Goal: Communication & Community: Answer question/provide support

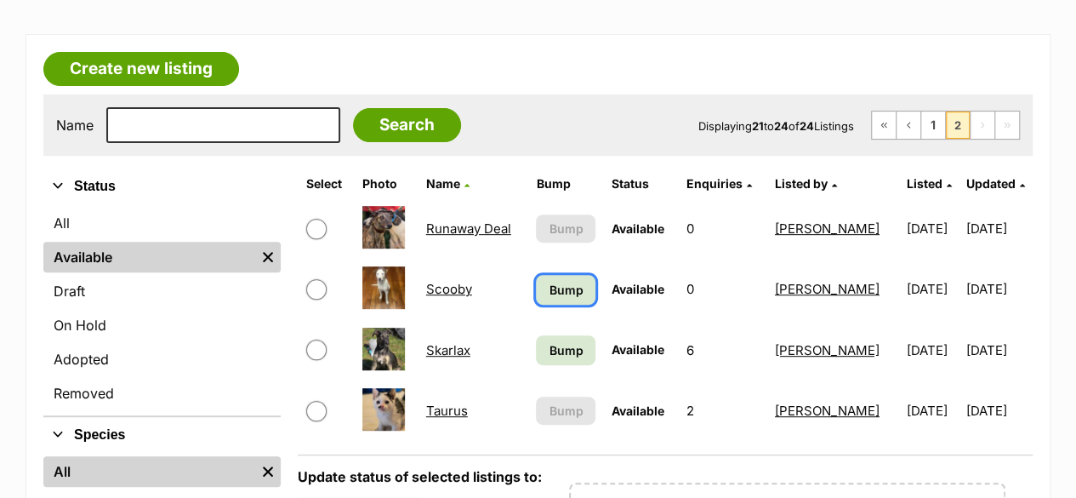
scroll to position [255, 0]
click at [592, 288] on link "Bump" at bounding box center [566, 290] width 60 height 30
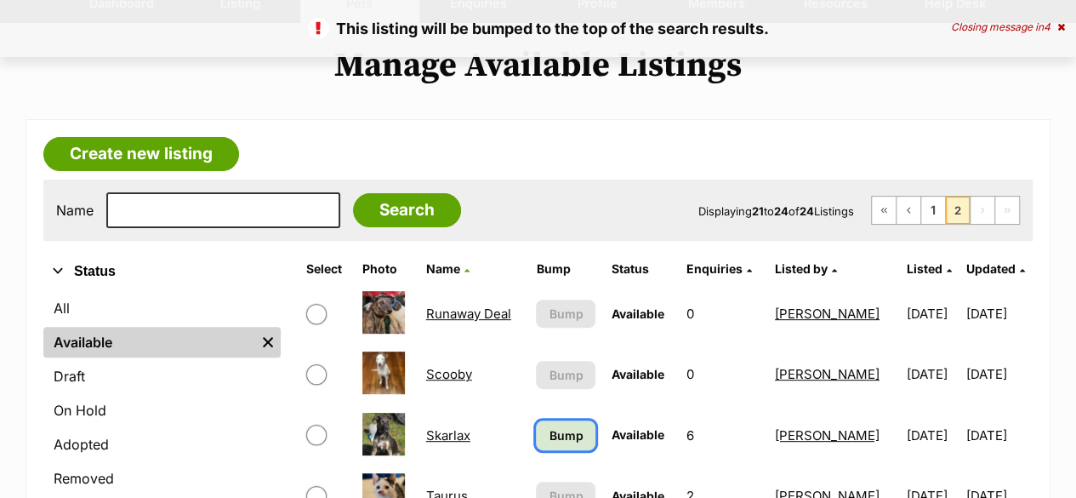
click at [577, 422] on link "Bump" at bounding box center [566, 435] width 60 height 30
click at [942, 204] on link "1" at bounding box center [934, 210] width 24 height 27
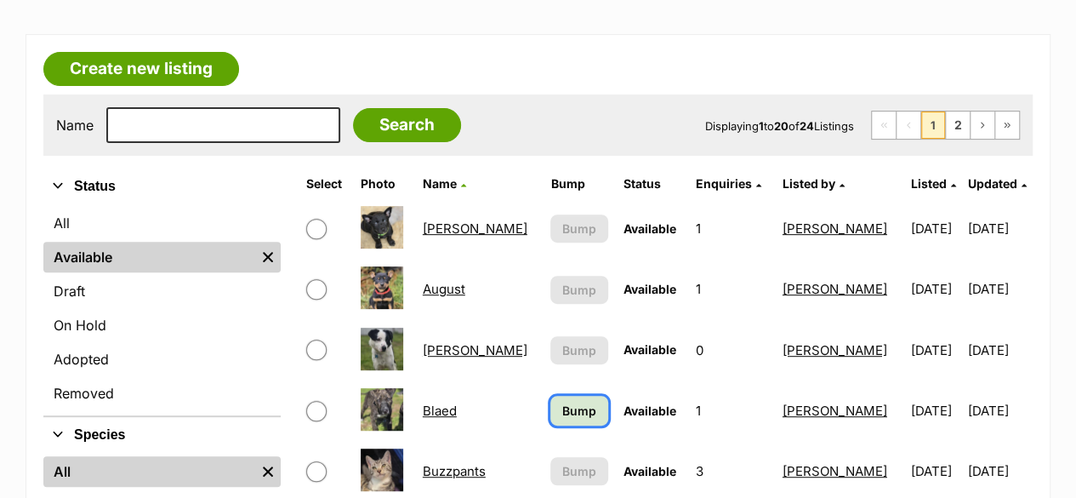
click at [579, 414] on link "Bump" at bounding box center [579, 411] width 57 height 30
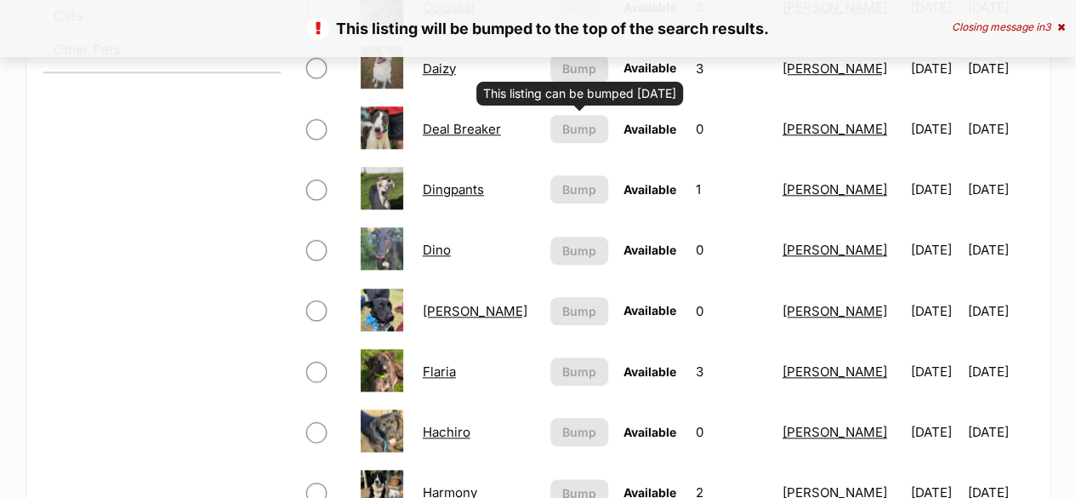
scroll to position [1021, 0]
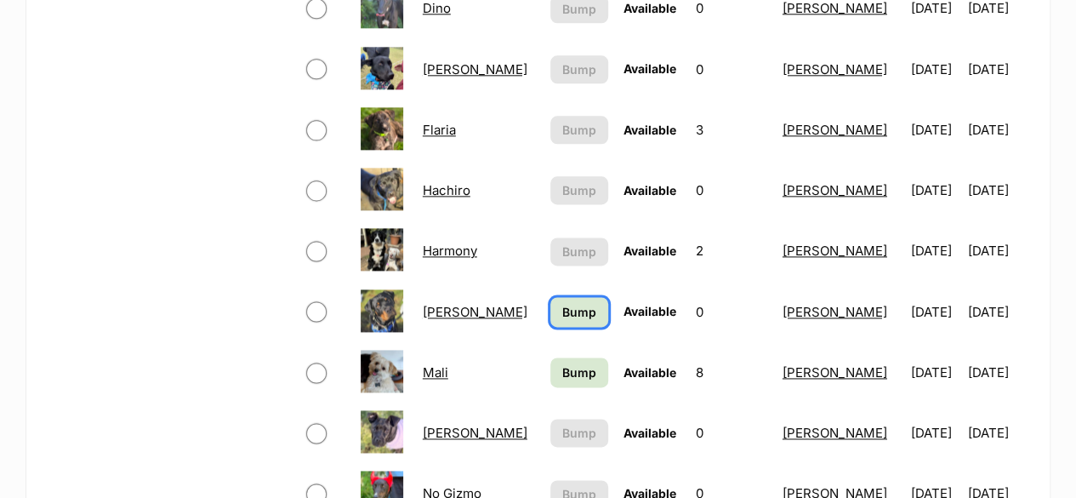
click at [568, 315] on span "Bump" at bounding box center [579, 312] width 34 height 18
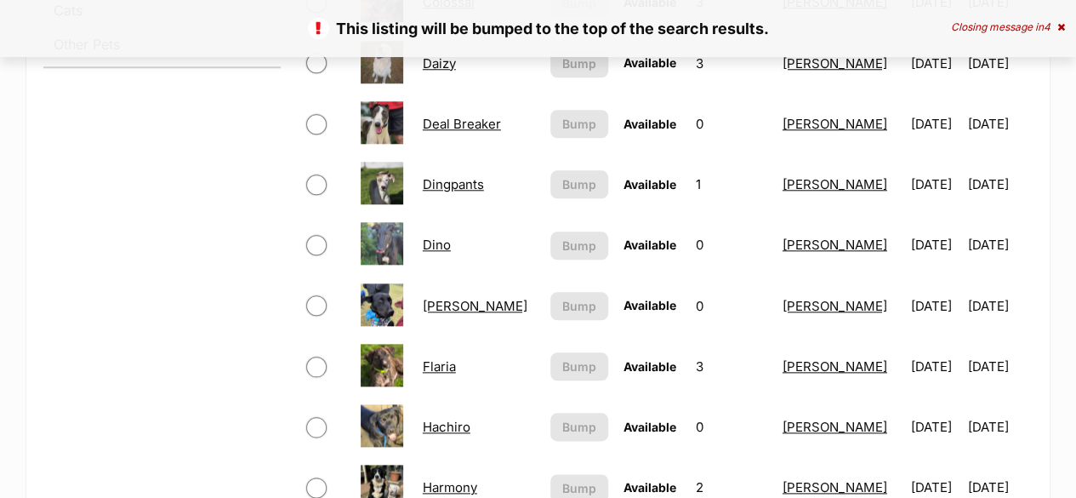
scroll to position [936, 0]
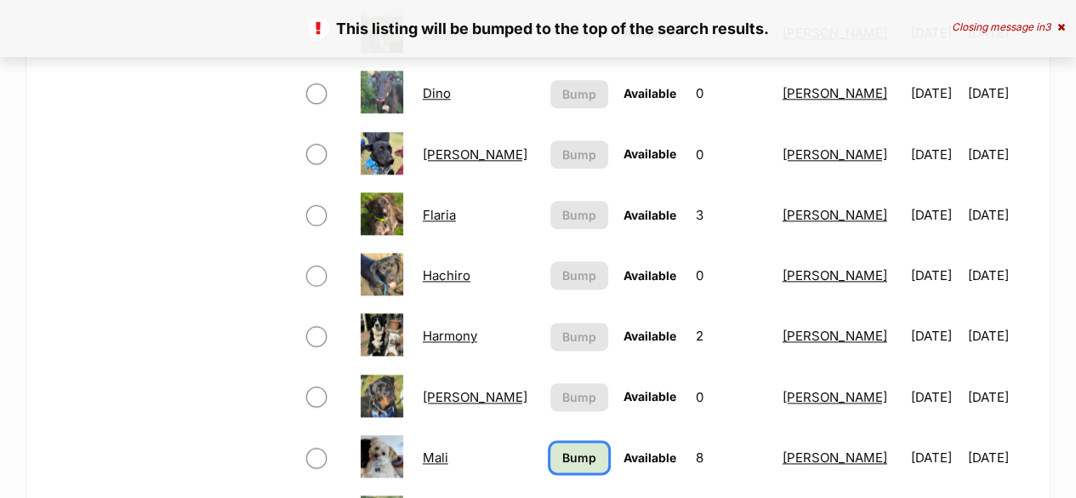
drag, startPoint x: 575, startPoint y: 462, endPoint x: 570, endPoint y: 450, distance: 13.0
click at [575, 460] on span "Bump" at bounding box center [579, 457] width 34 height 18
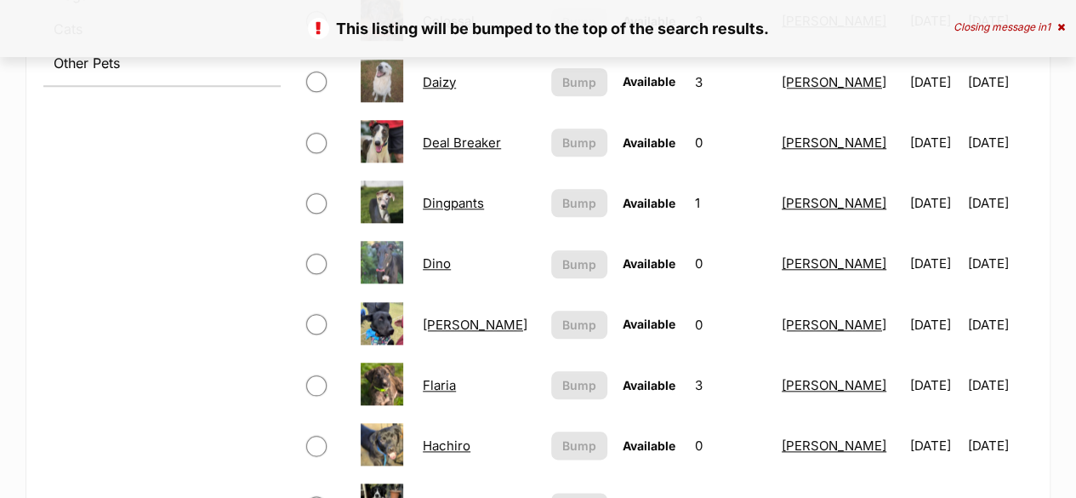
scroll to position [340, 0]
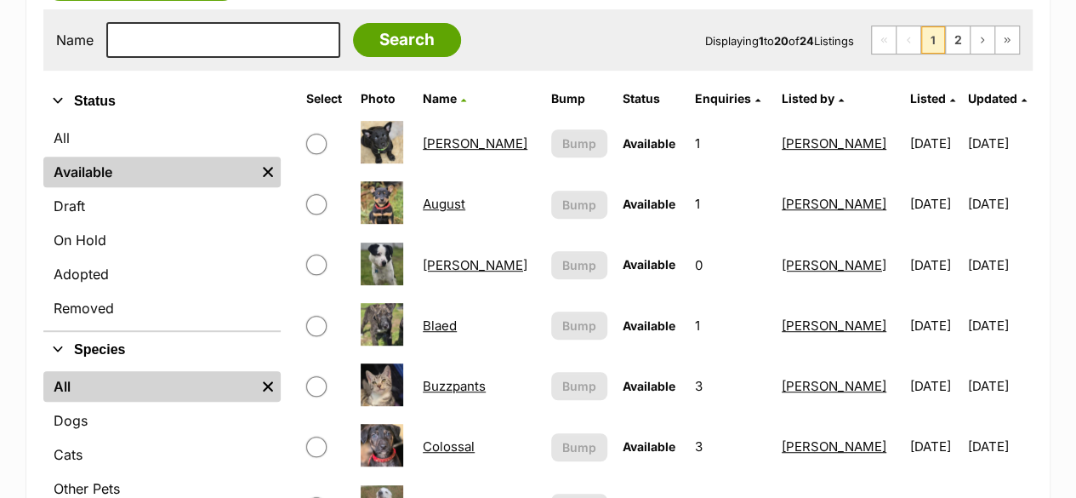
click at [446, 142] on link "[PERSON_NAME]" at bounding box center [475, 143] width 105 height 16
click at [453, 200] on link "August" at bounding box center [444, 204] width 43 height 16
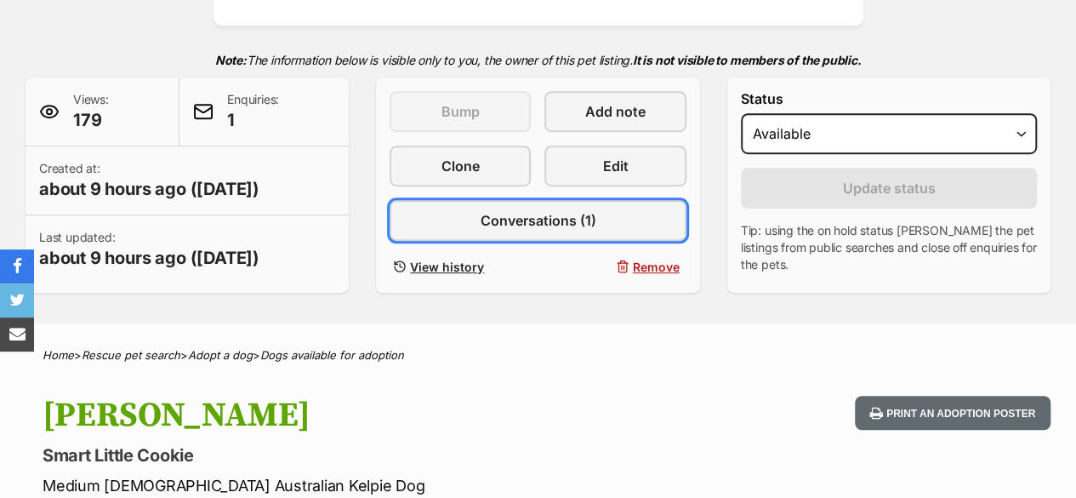
click at [584, 228] on span "Conversations (1)" at bounding box center [538, 220] width 116 height 20
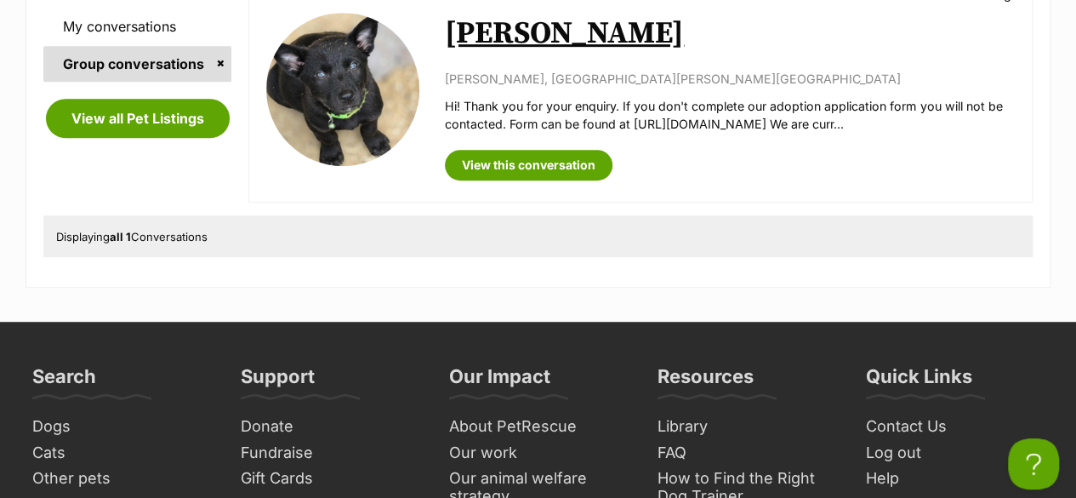
scroll to position [425, 0]
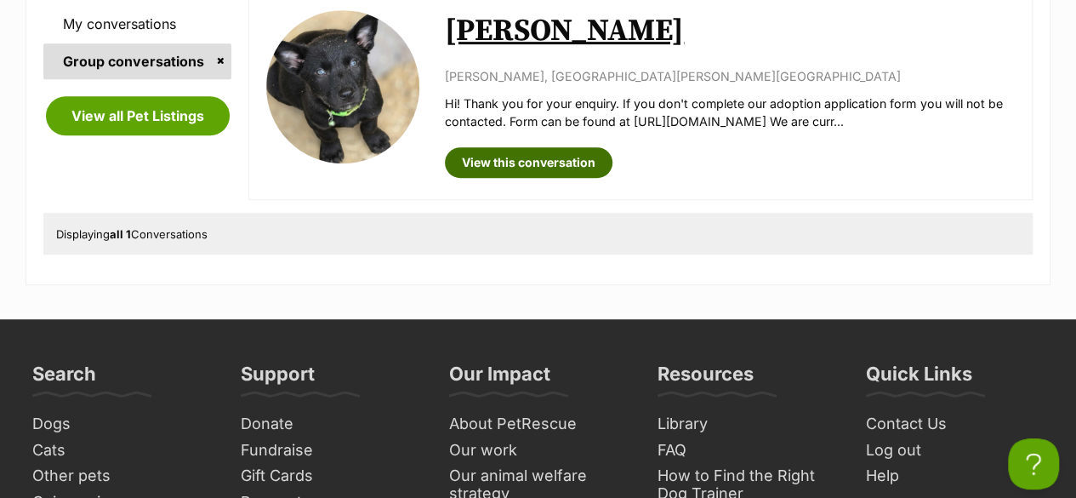
click at [553, 156] on link "View this conversation" at bounding box center [529, 162] width 168 height 31
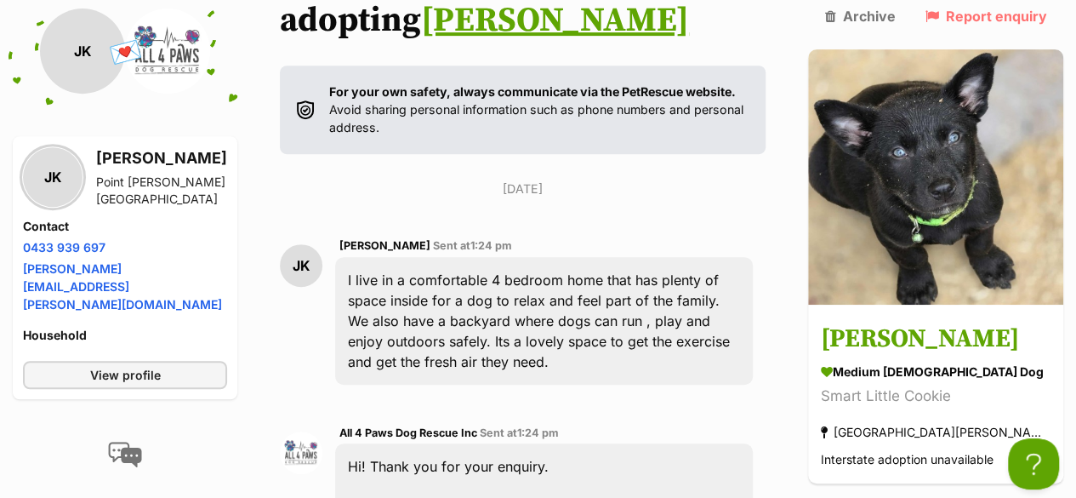
scroll to position [182, 0]
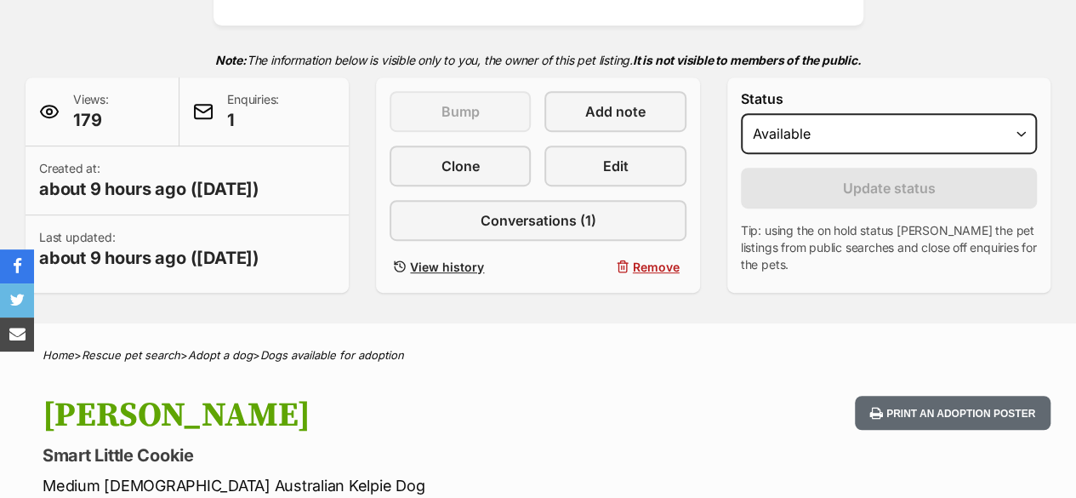
scroll to position [340, 0]
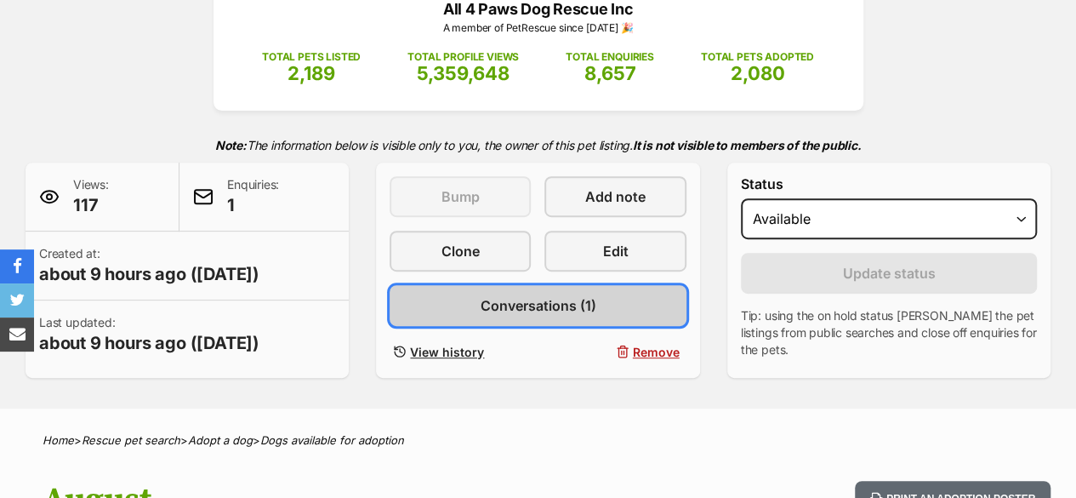
click at [582, 300] on span "Conversations (1)" at bounding box center [538, 305] width 116 height 20
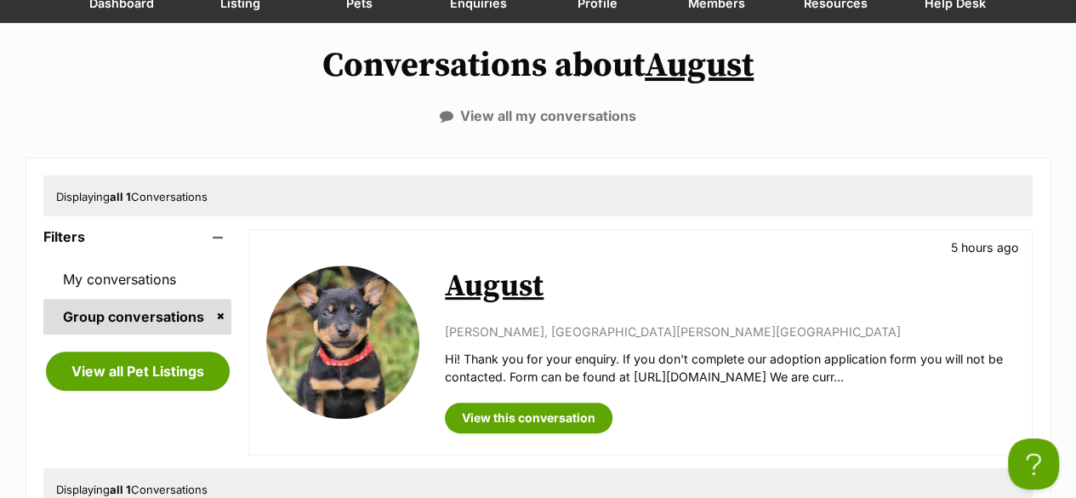
click at [535, 284] on link "August" at bounding box center [494, 286] width 99 height 38
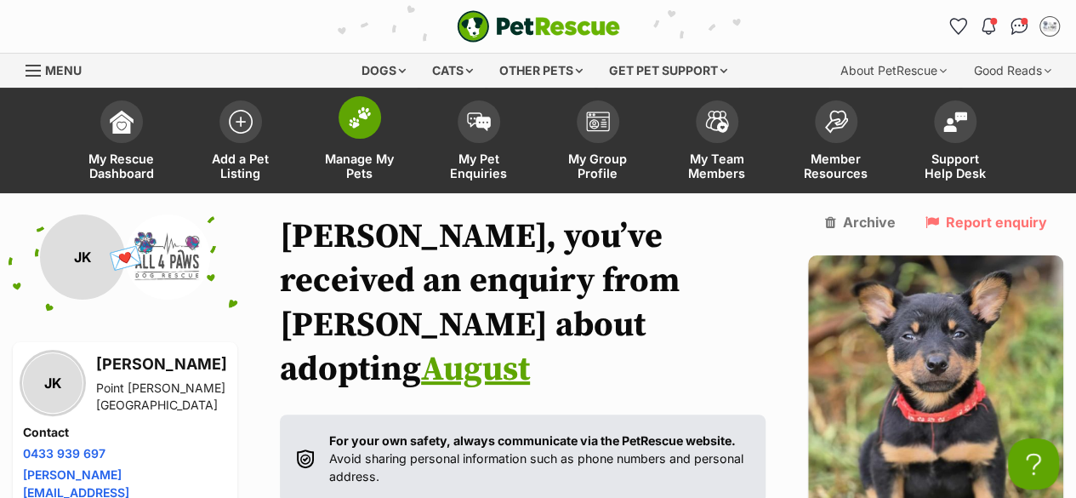
click at [363, 159] on span "Manage My Pets" at bounding box center [360, 165] width 77 height 29
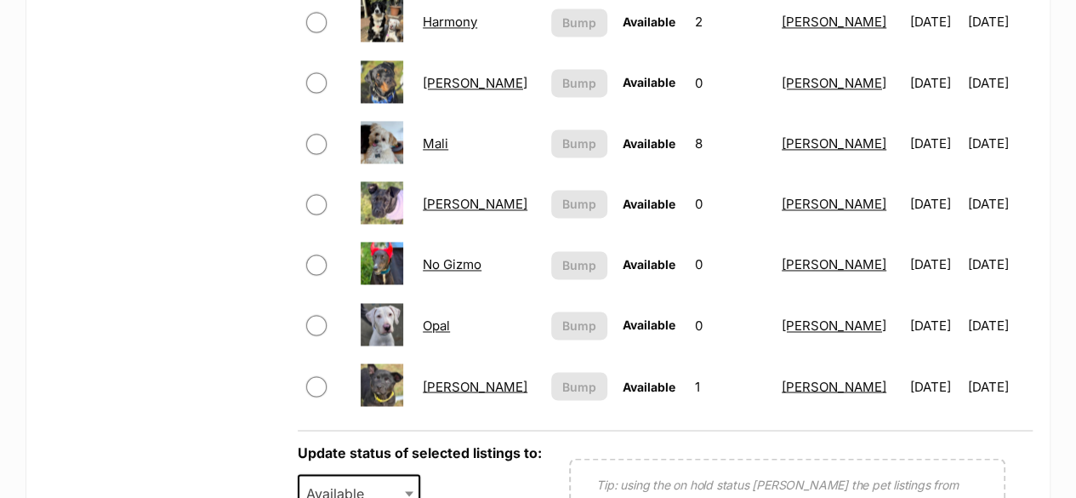
scroll to position [1276, 0]
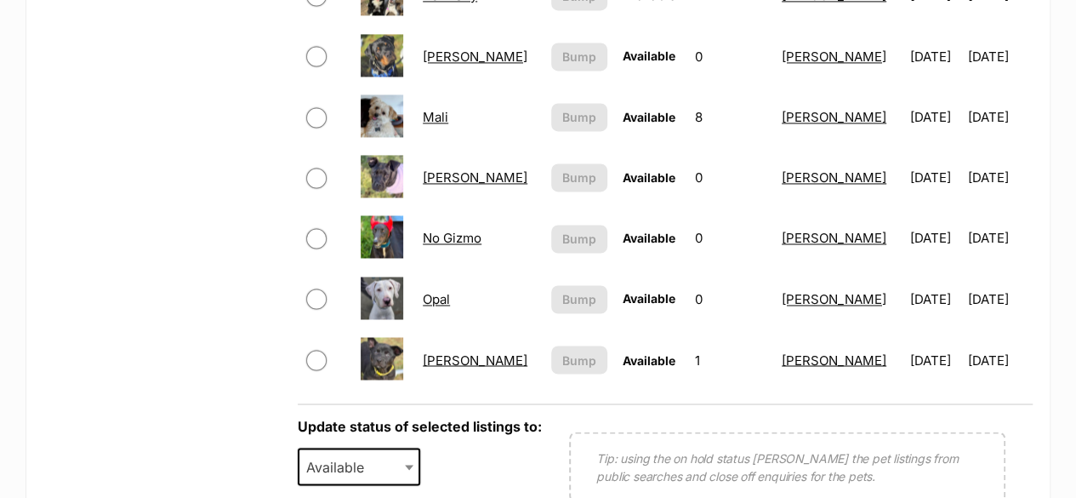
click at [441, 358] on link "[PERSON_NAME]" at bounding box center [475, 359] width 105 height 16
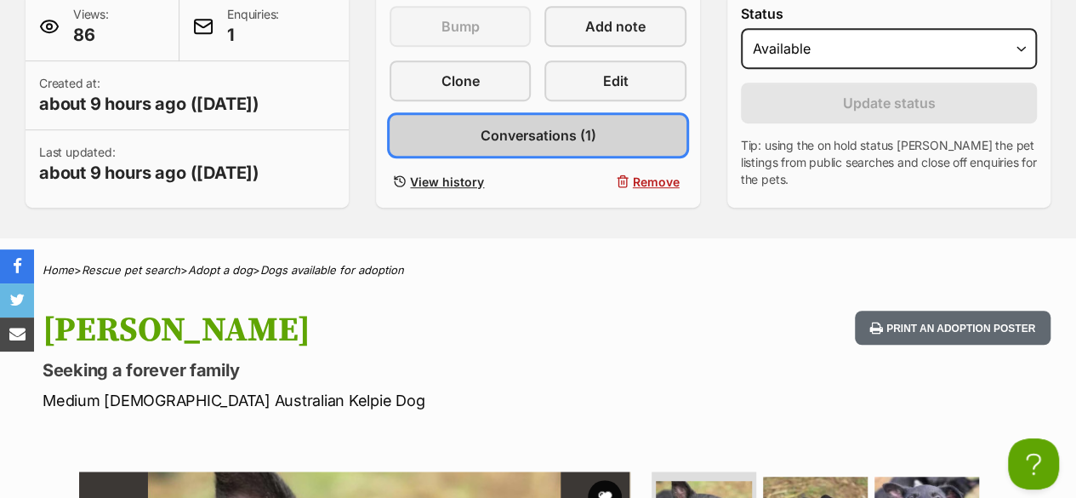
click at [546, 143] on span "Conversations (1)" at bounding box center [538, 135] width 116 height 20
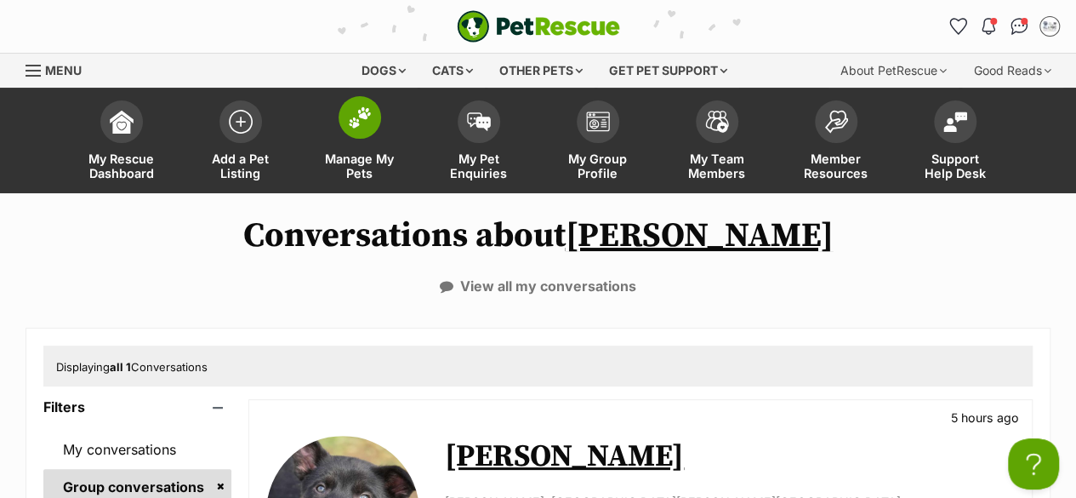
click at [354, 164] on span "Manage My Pets" at bounding box center [360, 165] width 77 height 29
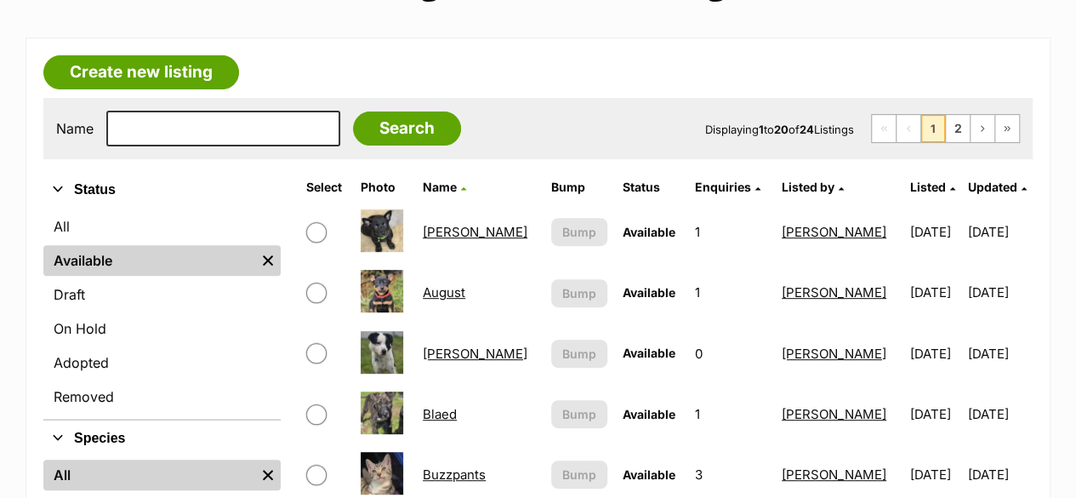
scroll to position [340, 0]
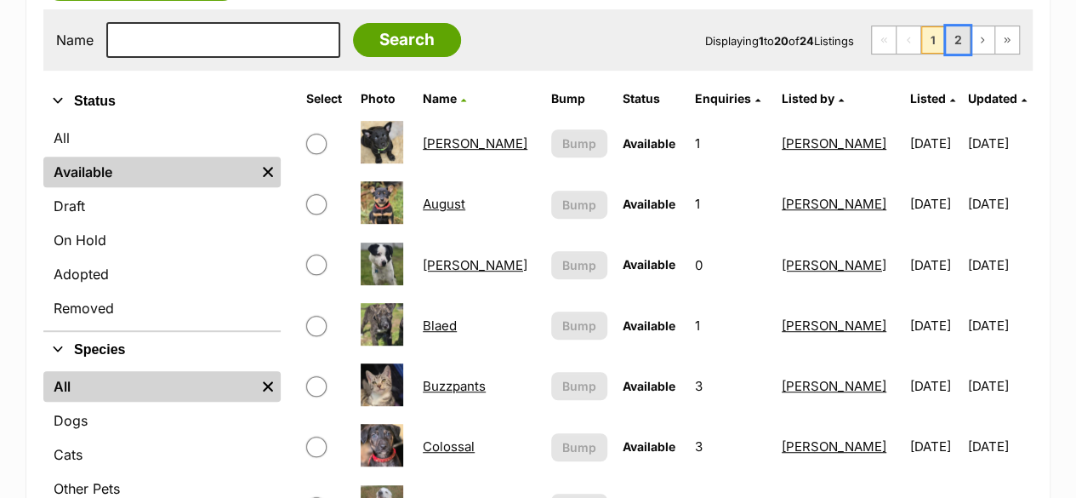
click at [956, 40] on link "2" at bounding box center [958, 39] width 24 height 27
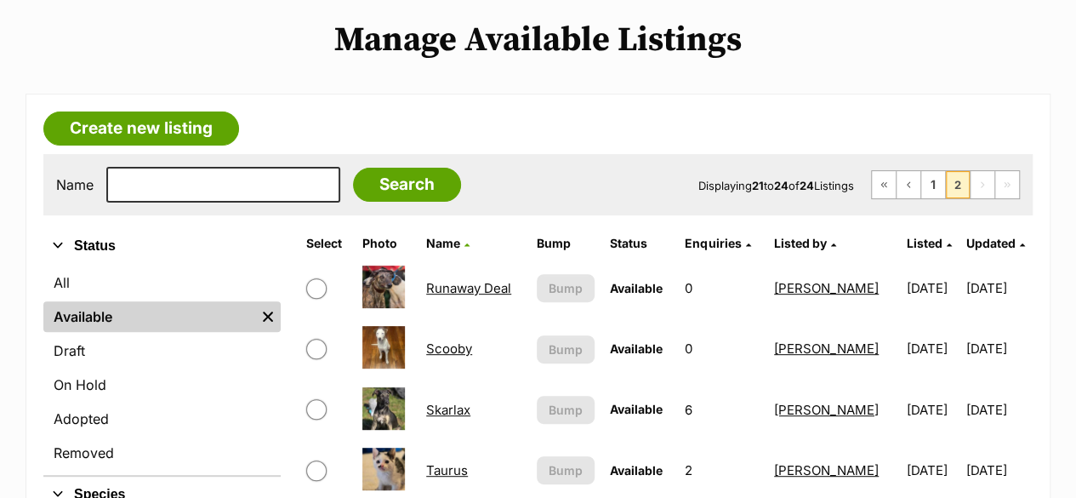
scroll to position [170, 0]
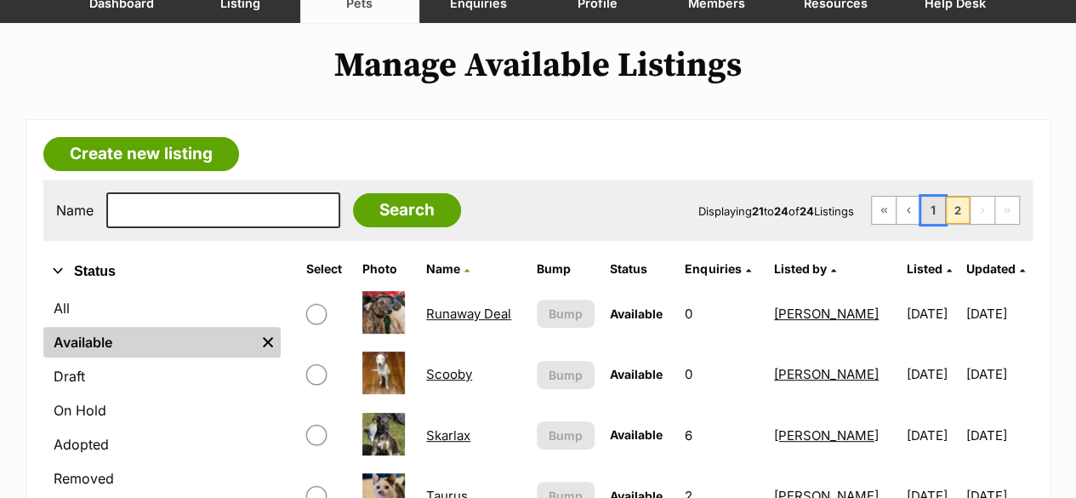
click at [939, 204] on link "1" at bounding box center [934, 210] width 24 height 27
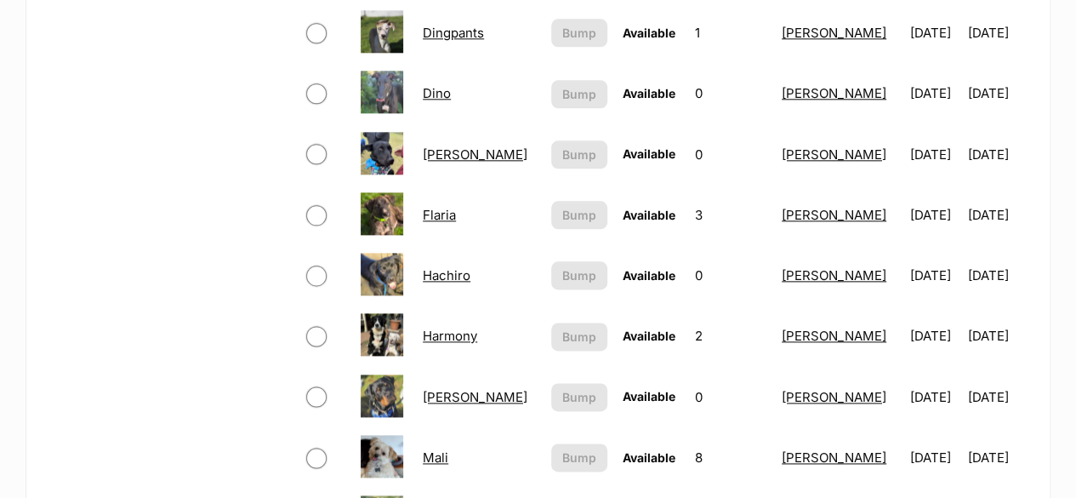
scroll to position [681, 0]
